Goal: Find specific page/section: Find specific page/section

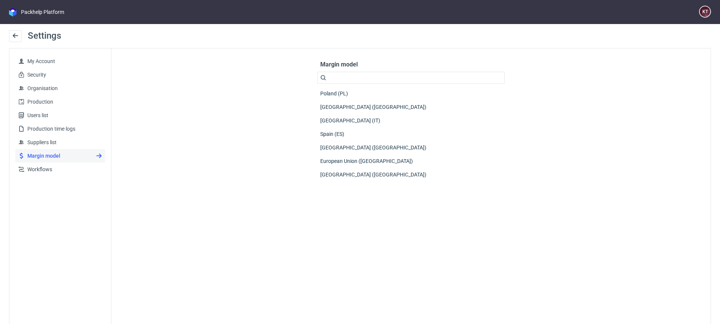
click at [14, 17] on nav "Packhelp Platform KT" at bounding box center [360, 12] width 720 height 24
click at [21, 9] on div "Packhelp Platform" at bounding box center [42, 12] width 43 height 8
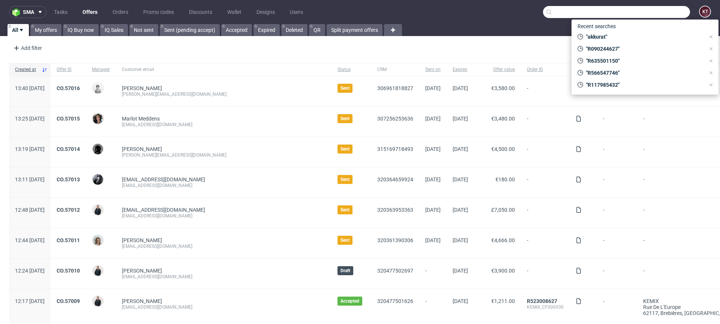
click at [656, 8] on input "text" at bounding box center [616, 12] width 147 height 12
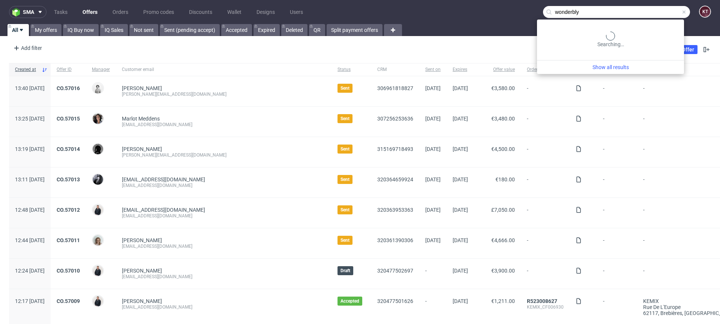
type input "wonderbly"
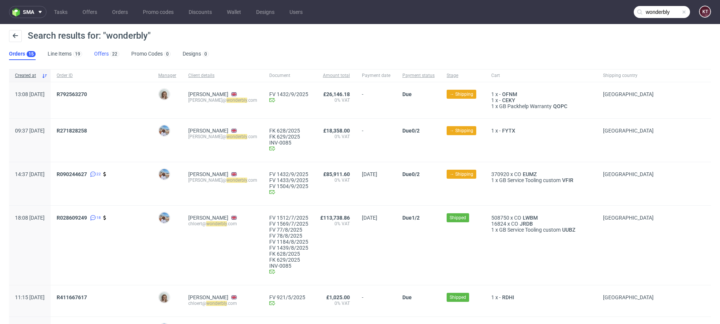
click at [110, 48] on link "Offers 22" at bounding box center [106, 54] width 25 height 12
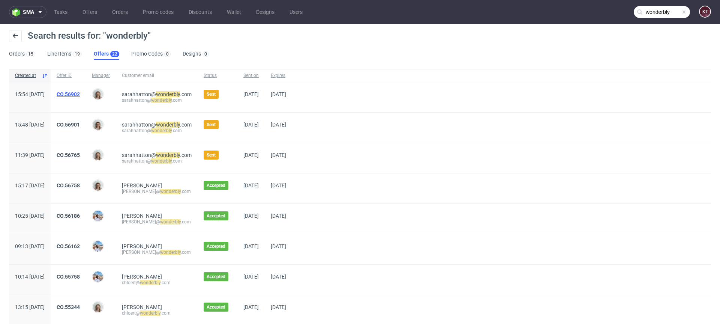
click at [80, 92] on link "CO.56902" at bounding box center [68, 94] width 23 height 6
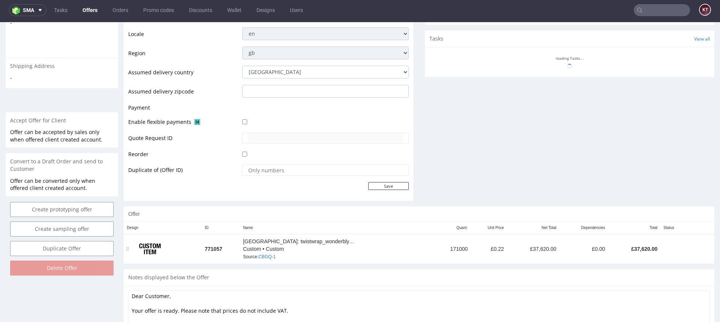
scroll to position [291, 0]
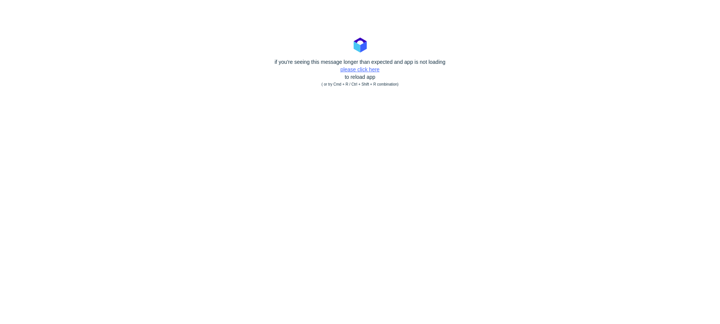
click at [371, 69] on link "please click here" at bounding box center [360, 69] width 39 height 6
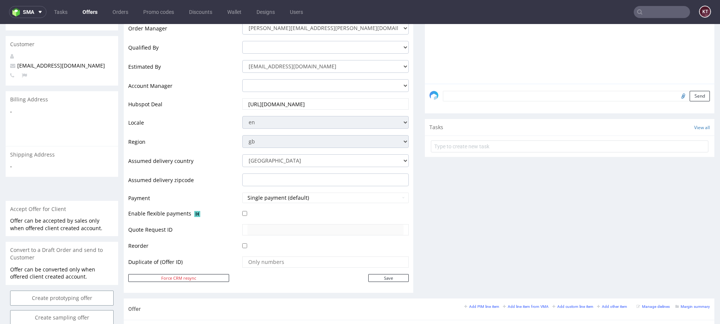
scroll to position [221, 0]
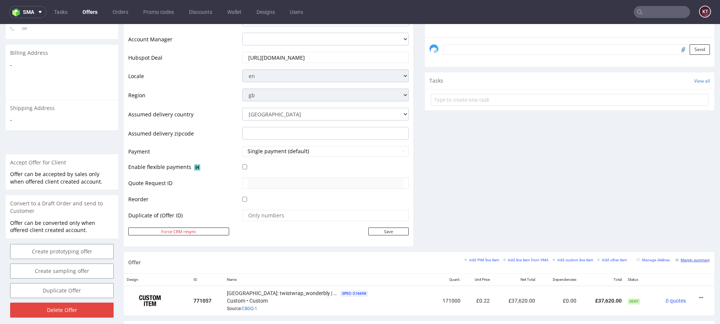
click at [687, 260] on small "Margin summary" at bounding box center [693, 260] width 35 height 4
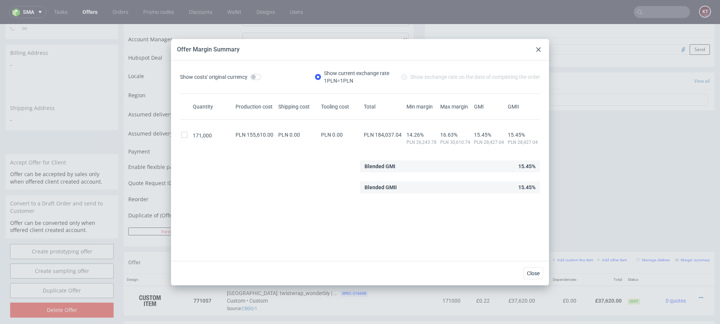
click at [540, 48] on use at bounding box center [538, 49] width 5 height 5
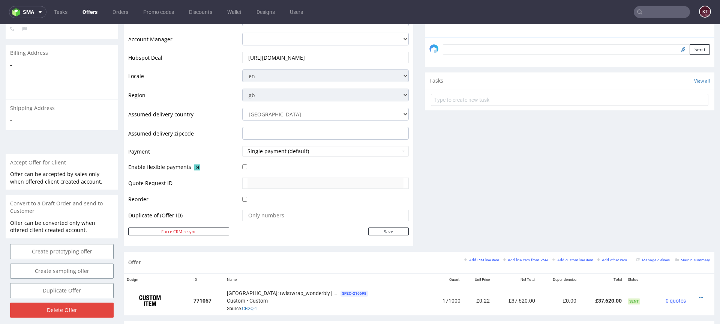
click at [650, 10] on input "text" at bounding box center [662, 12] width 56 height 12
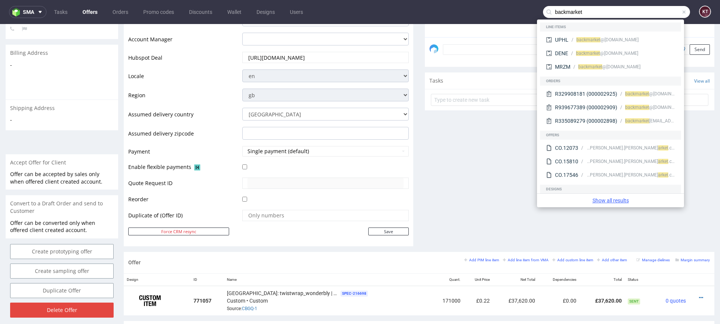
type input "backmarket"
click at [619, 198] on link "Show all results" at bounding box center [610, 201] width 141 height 8
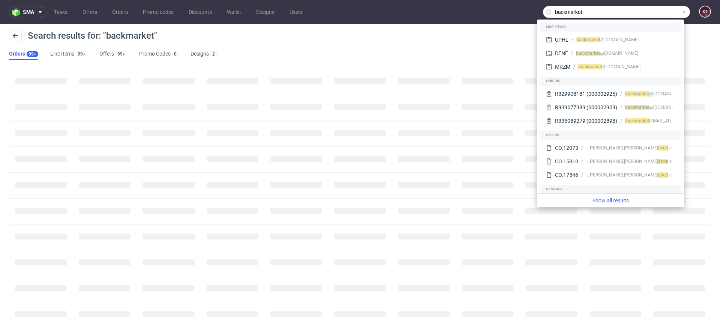
click at [364, 49] on div "Search results for: "backmarket" Orders 99+ Line Items 99+ Offers 99+ Promo Cod…" at bounding box center [360, 45] width 720 height 42
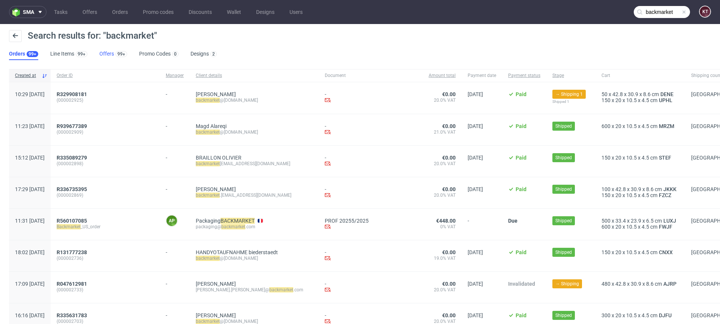
click at [112, 53] on link "Offers 99+" at bounding box center [113, 54] width 28 height 12
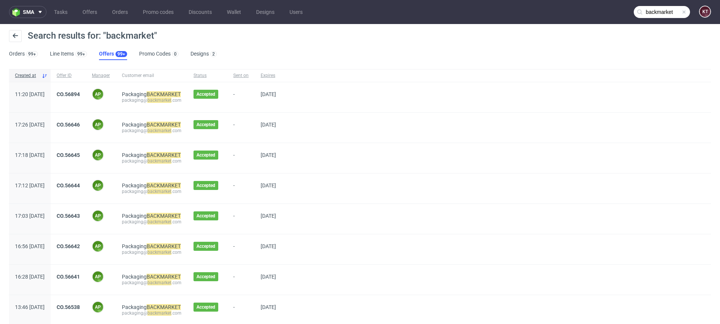
click at [415, 50] on div "Search results for: "backmarket" Orders 99+ Line Items 99+ Offers 99+ Promo Cod…" at bounding box center [360, 45] width 720 height 42
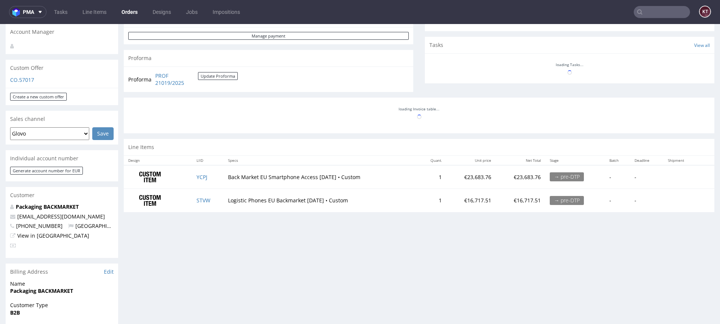
scroll to position [258, 0]
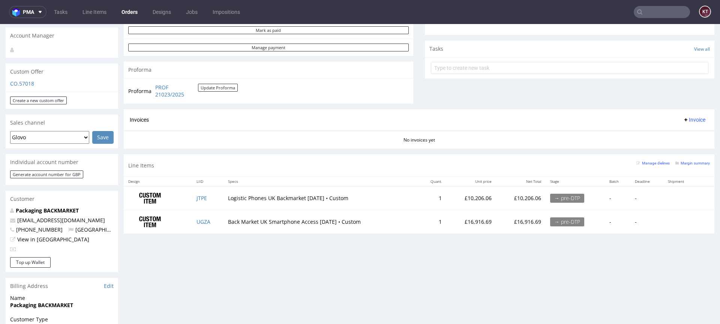
scroll to position [248, 0]
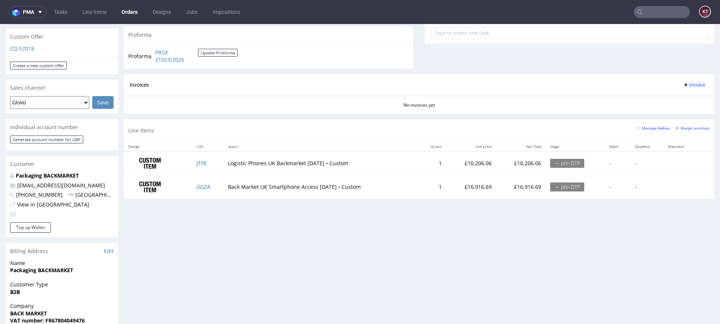
scroll to position [282, 0]
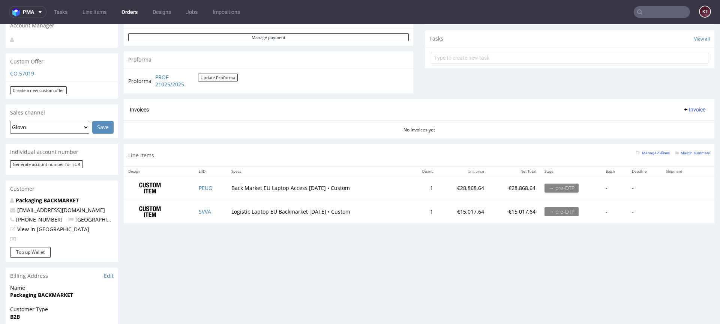
scroll to position [260, 0]
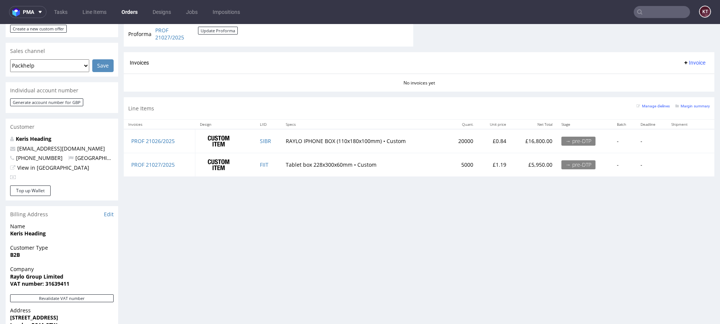
scroll to position [252, 0]
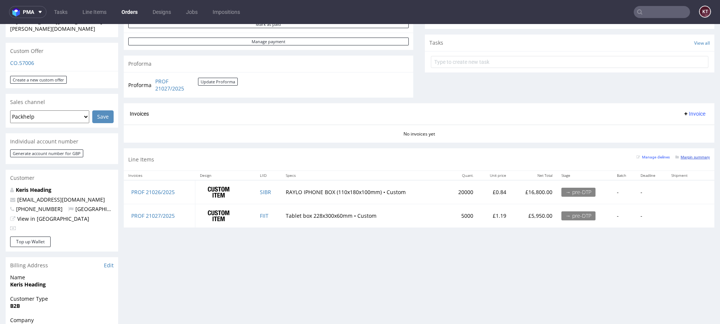
click at [685, 156] on small "Margin summary" at bounding box center [693, 157] width 35 height 4
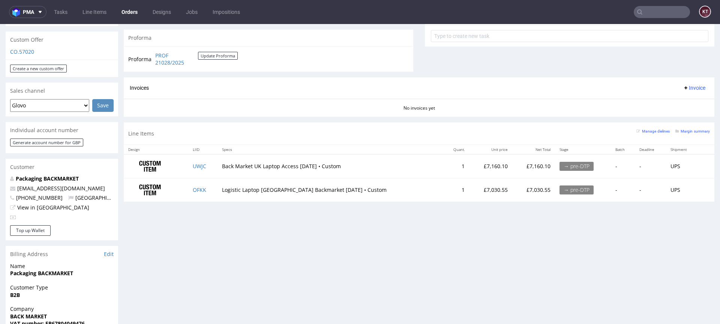
scroll to position [267, 0]
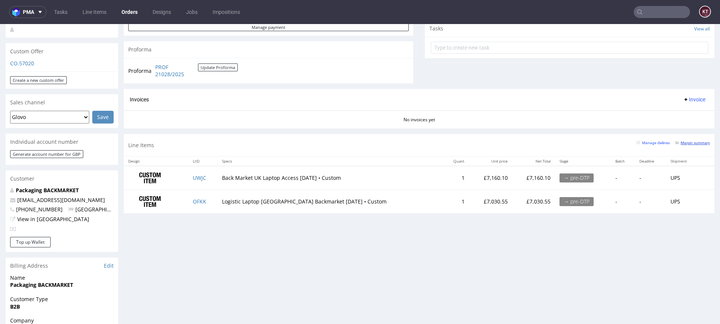
click at [690, 145] on small "Margin summary" at bounding box center [693, 143] width 35 height 4
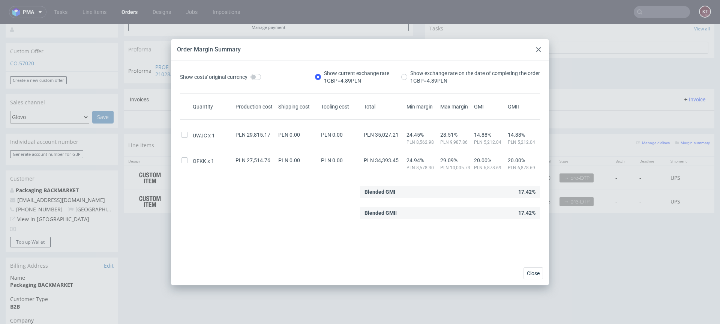
click at [541, 48] on div at bounding box center [538, 49] width 9 height 9
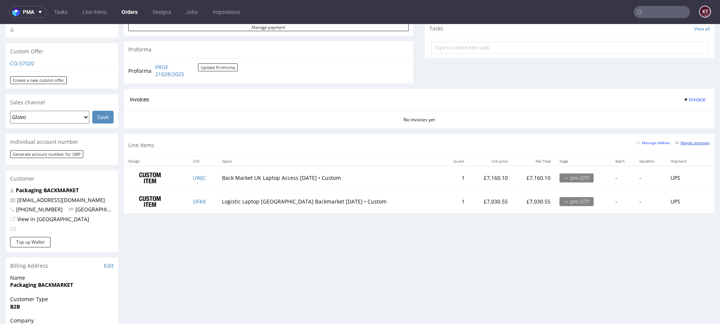
click at [683, 141] on small "Margin summary" at bounding box center [693, 143] width 35 height 4
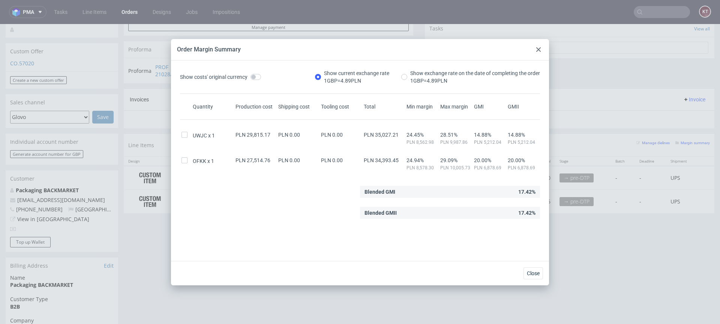
click at [541, 51] on div at bounding box center [538, 49] width 9 height 9
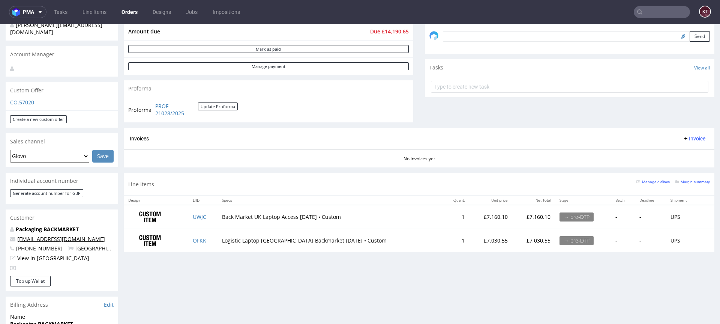
scroll to position [172, 0]
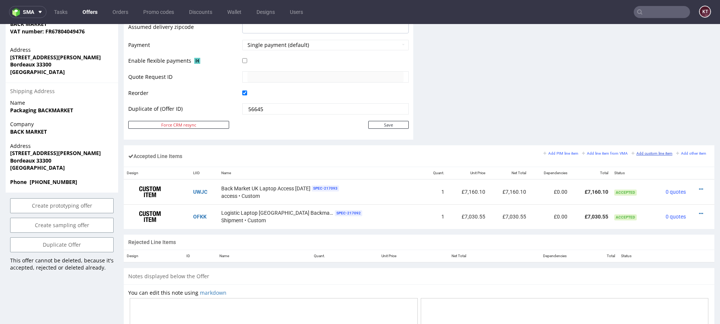
scroll to position [363, 0]
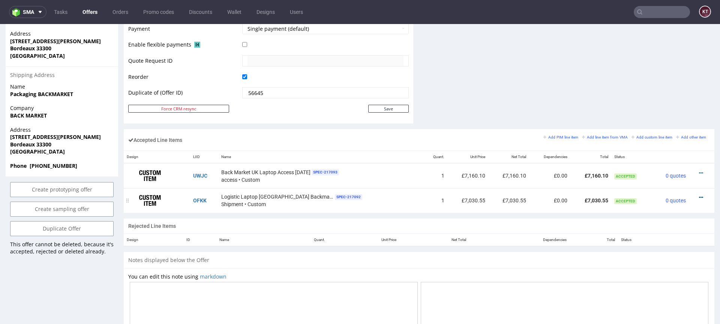
click at [699, 196] on icon at bounding box center [701, 197] width 4 height 5
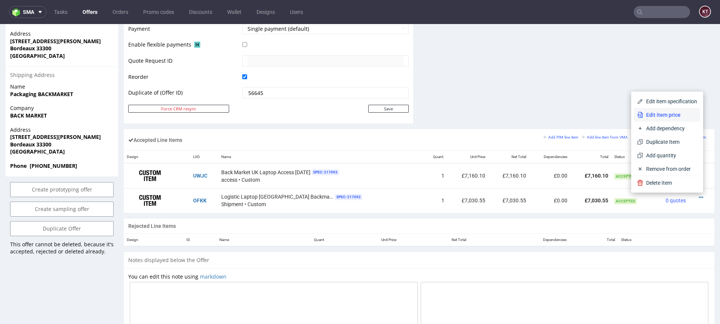
click at [671, 117] on span "Edit item price" at bounding box center [670, 115] width 54 height 8
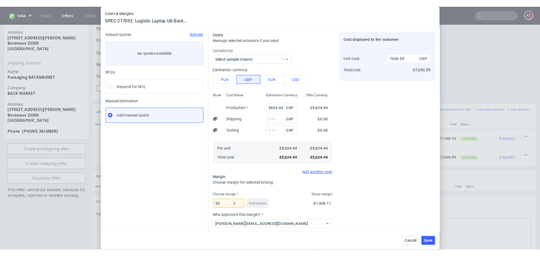
scroll to position [89, 0]
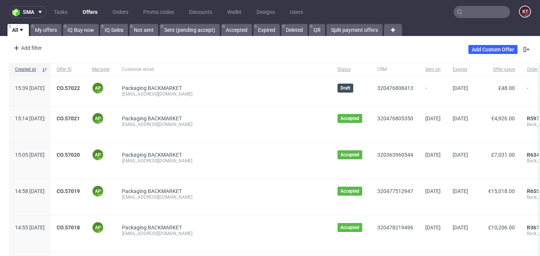
click at [471, 9] on input "text" at bounding box center [482, 12] width 56 height 12
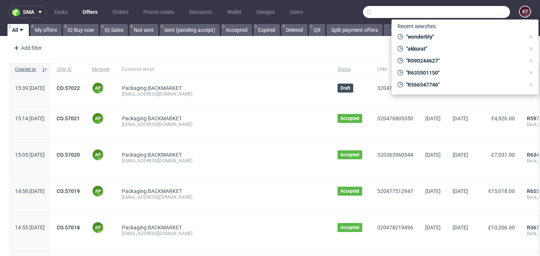
paste input "R090244627"
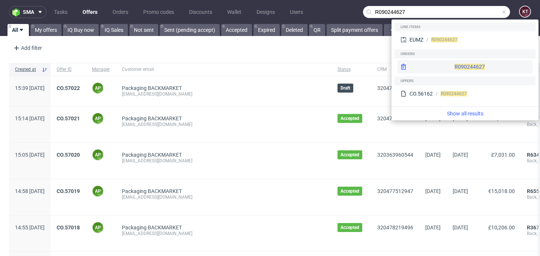
type input "R090244627"
click at [441, 62] on div "R090244627" at bounding box center [465, 67] width 135 height 14
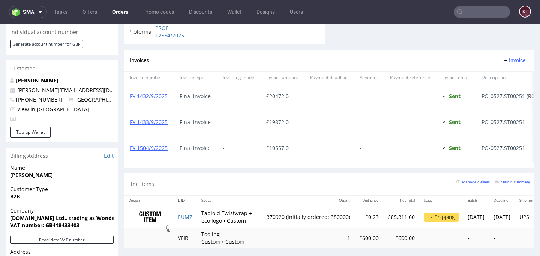
scroll to position [366, 0]
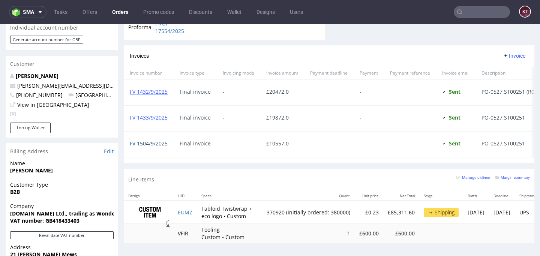
click at [156, 146] on link "FV 1504/9/2025" at bounding box center [149, 143] width 38 height 7
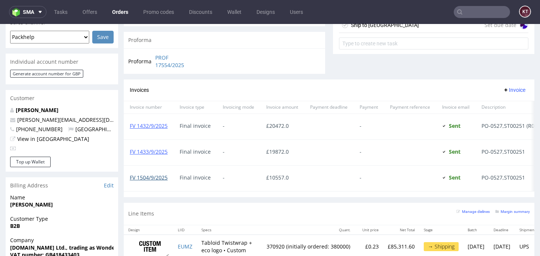
scroll to position [331, 0]
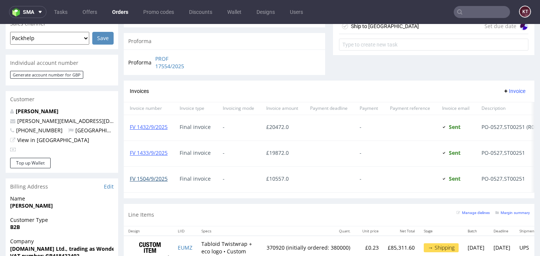
click at [158, 181] on link "FV 1504/9/2025" at bounding box center [149, 178] width 38 height 7
click at [479, 13] on input "text" at bounding box center [482, 12] width 56 height 12
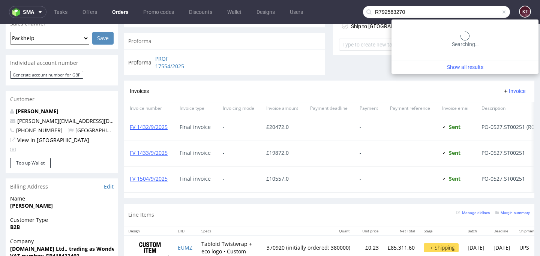
type input "R792563270"
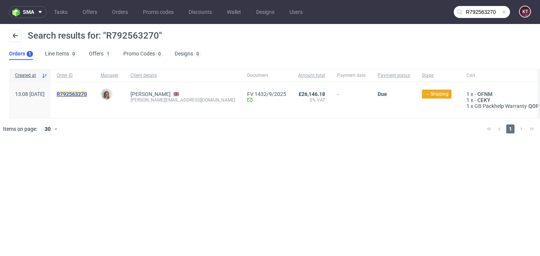
click at [87, 93] on mark "R792563270" at bounding box center [72, 94] width 30 height 6
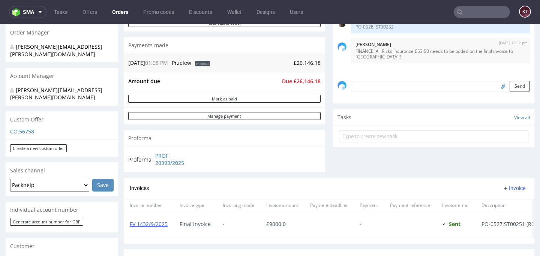
scroll to position [186, 0]
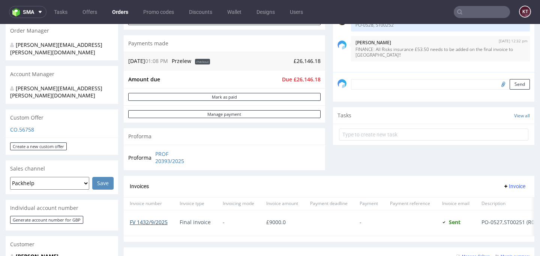
click at [156, 222] on link "FV 1432/9/2025" at bounding box center [149, 222] width 38 height 7
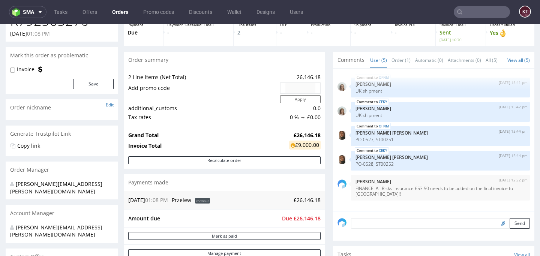
scroll to position [0, 0]
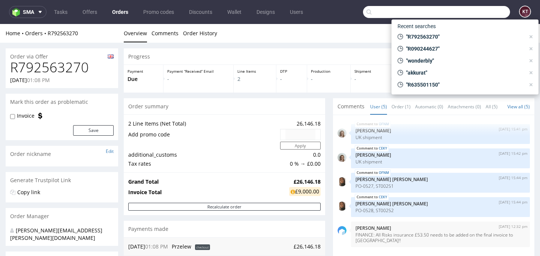
click at [466, 12] on input "text" at bounding box center [436, 12] width 147 height 12
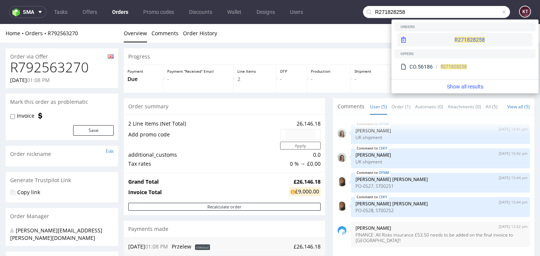
type input "R271828258"
click at [455, 42] on span "R271828258" at bounding box center [470, 40] width 30 height 6
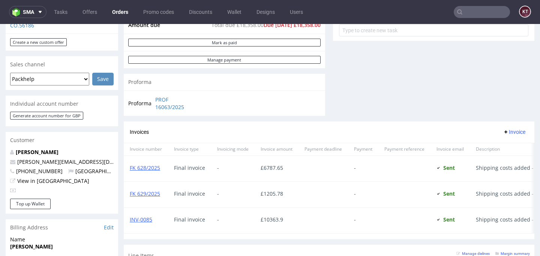
scroll to position [291, 0]
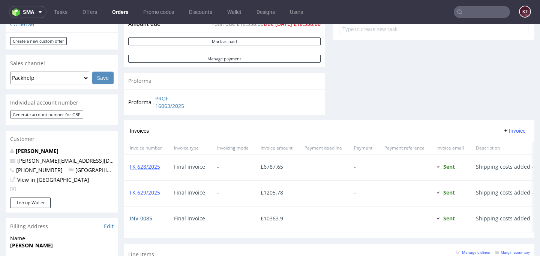
click at [144, 219] on link "INV-0085" at bounding box center [141, 218] width 23 height 7
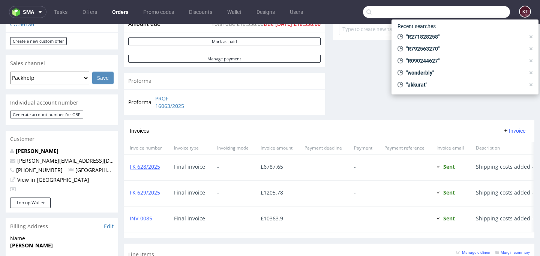
click at [467, 15] on input "text" at bounding box center [436, 12] width 147 height 12
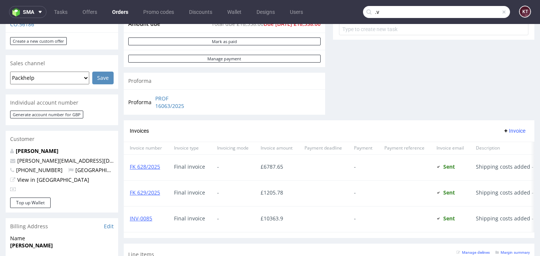
type input "."
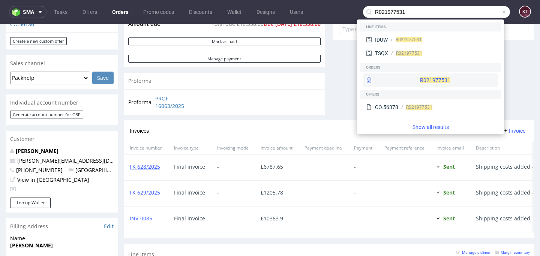
type input "R021977531"
click at [420, 77] on div "R021977531" at bounding box center [435, 81] width 30 height 8
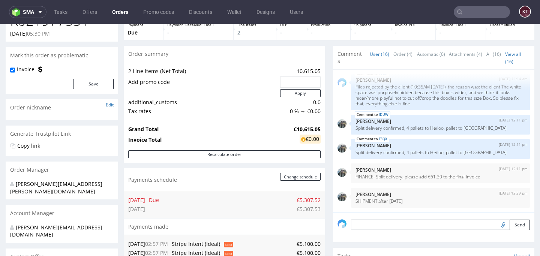
scroll to position [46, 0]
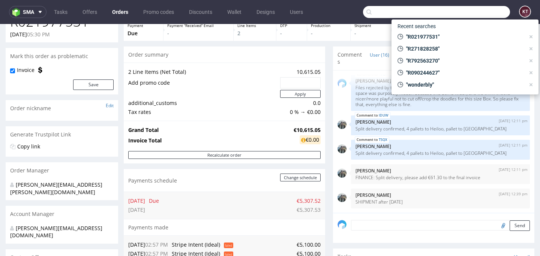
click at [470, 17] on input "text" at bounding box center [436, 12] width 147 height 12
paste input "R054257906"
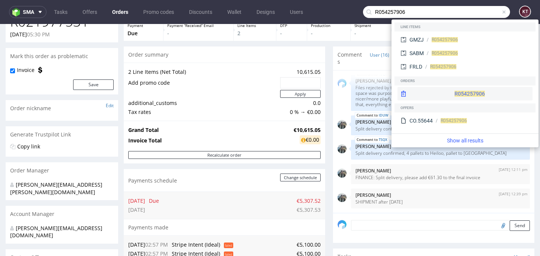
type input "R054257906"
click at [455, 94] on span "R054257906" at bounding box center [470, 94] width 30 height 6
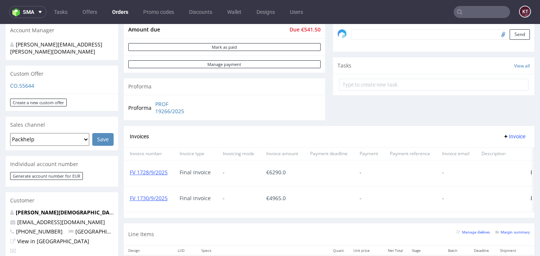
scroll to position [230, 0]
click at [160, 198] on link "FV 1730/9/2025" at bounding box center [149, 197] width 38 height 7
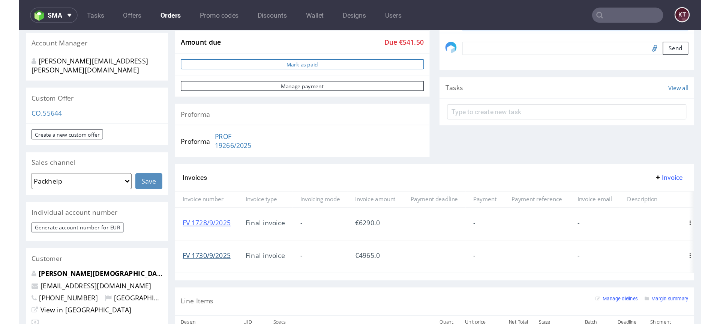
scroll to position [275, 0]
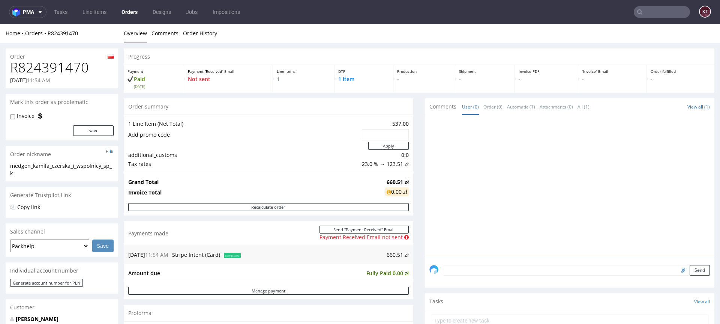
click at [325, 164] on td "Tax rates" at bounding box center [244, 163] width 232 height 9
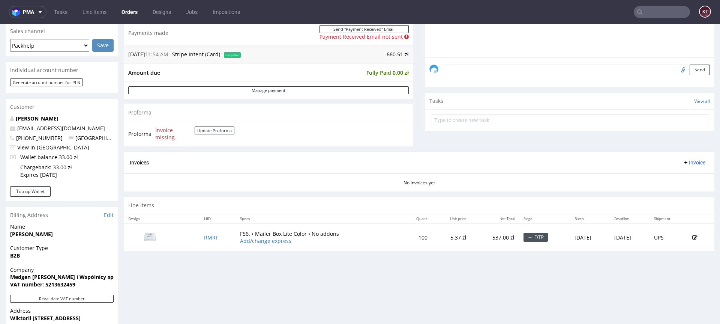
scroll to position [242, 0]
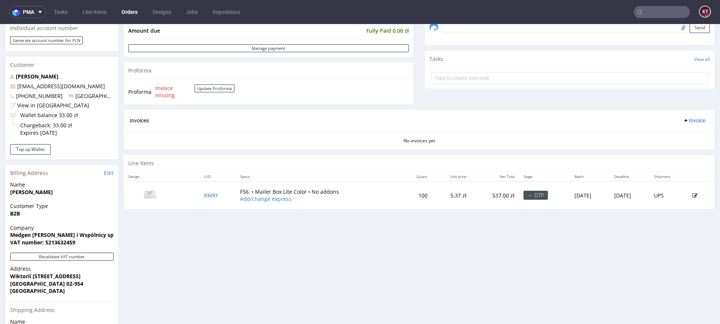
click at [337, 257] on div "Progress Payment Paid Tue 30 Sep Payment “Received” Email Not sent Line Items 1…" at bounding box center [419, 118] width 591 height 625
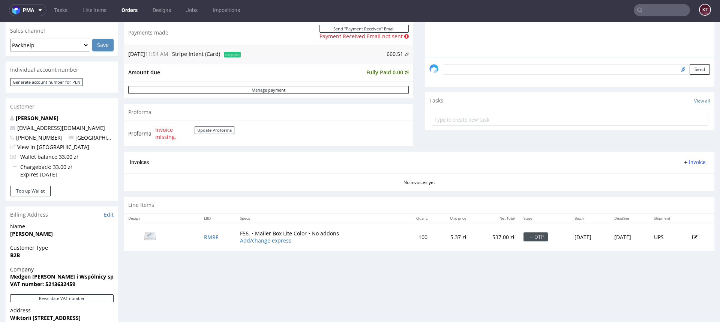
scroll to position [193, 0]
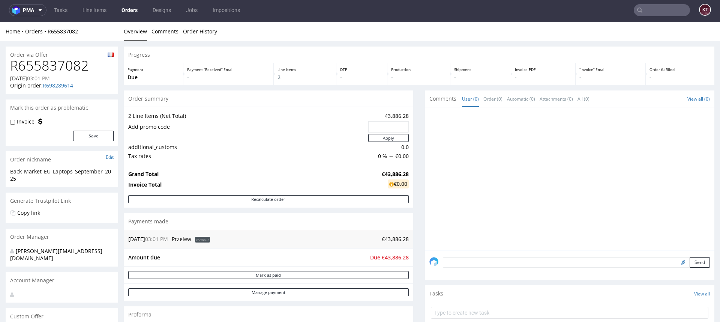
click at [649, 11] on input "text" at bounding box center [662, 10] width 56 height 12
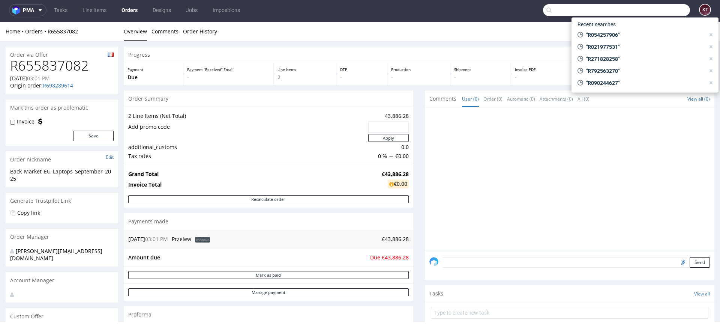
paste input "c0bb5a0d"
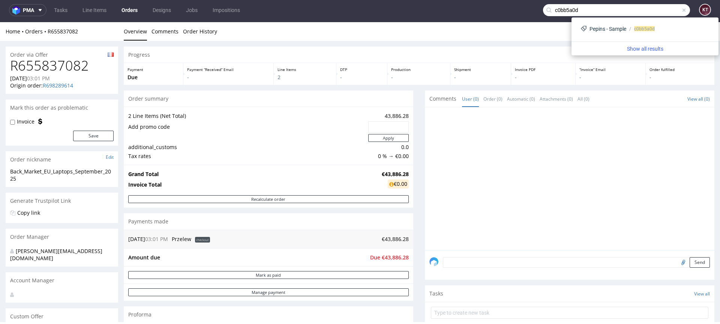
click at [601, 14] on input "c0bb5a0d" at bounding box center [616, 10] width 147 height 12
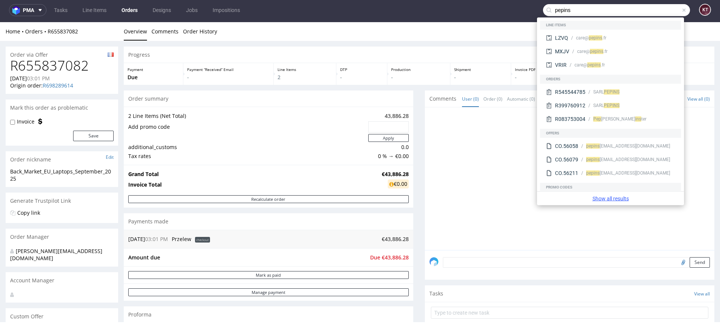
type input "pepins"
click at [614, 200] on link "Show all results" at bounding box center [610, 199] width 141 height 8
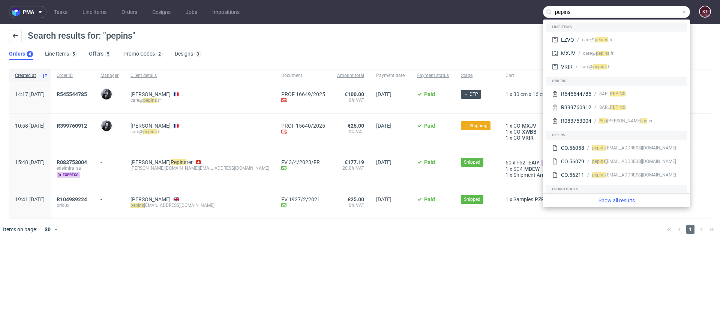
click at [230, 266] on div "pma Tasks Line Items Orders Designs Jobs Impositions pepins KT Search results f…" at bounding box center [360, 162] width 720 height 324
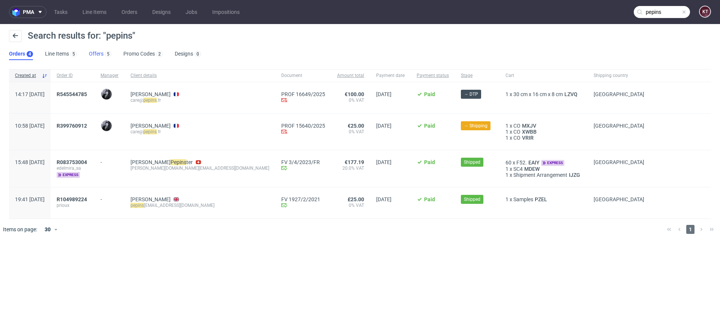
click at [100, 53] on link "Offers 5" at bounding box center [100, 54] width 23 height 12
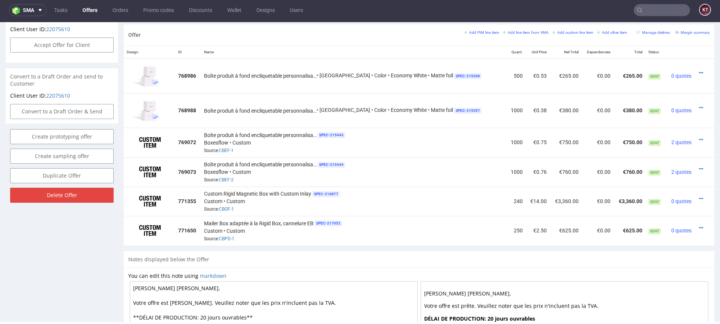
scroll to position [428, 0]
